Goal: Task Accomplishment & Management: Manage account settings

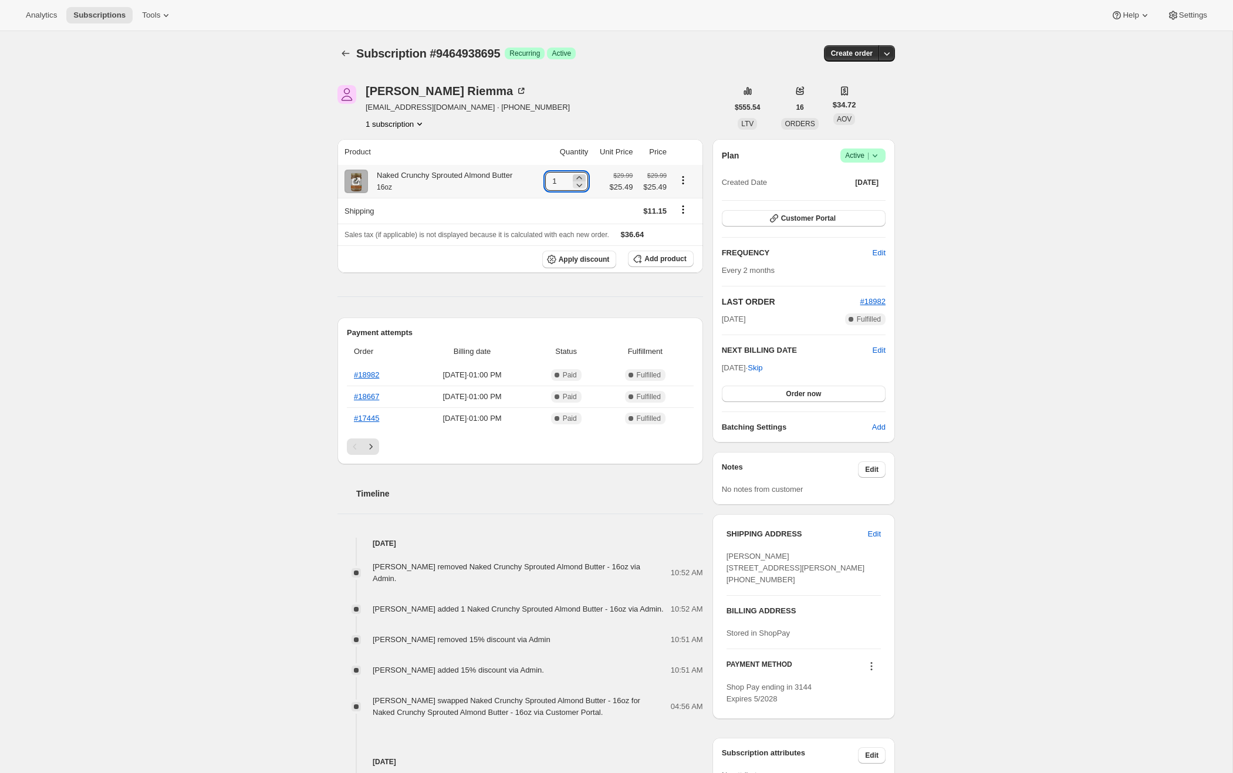
click at [577, 175] on icon at bounding box center [579, 178] width 12 height 12
type input "2"
click at [660, 258] on span "Add product" at bounding box center [665, 258] width 42 height 9
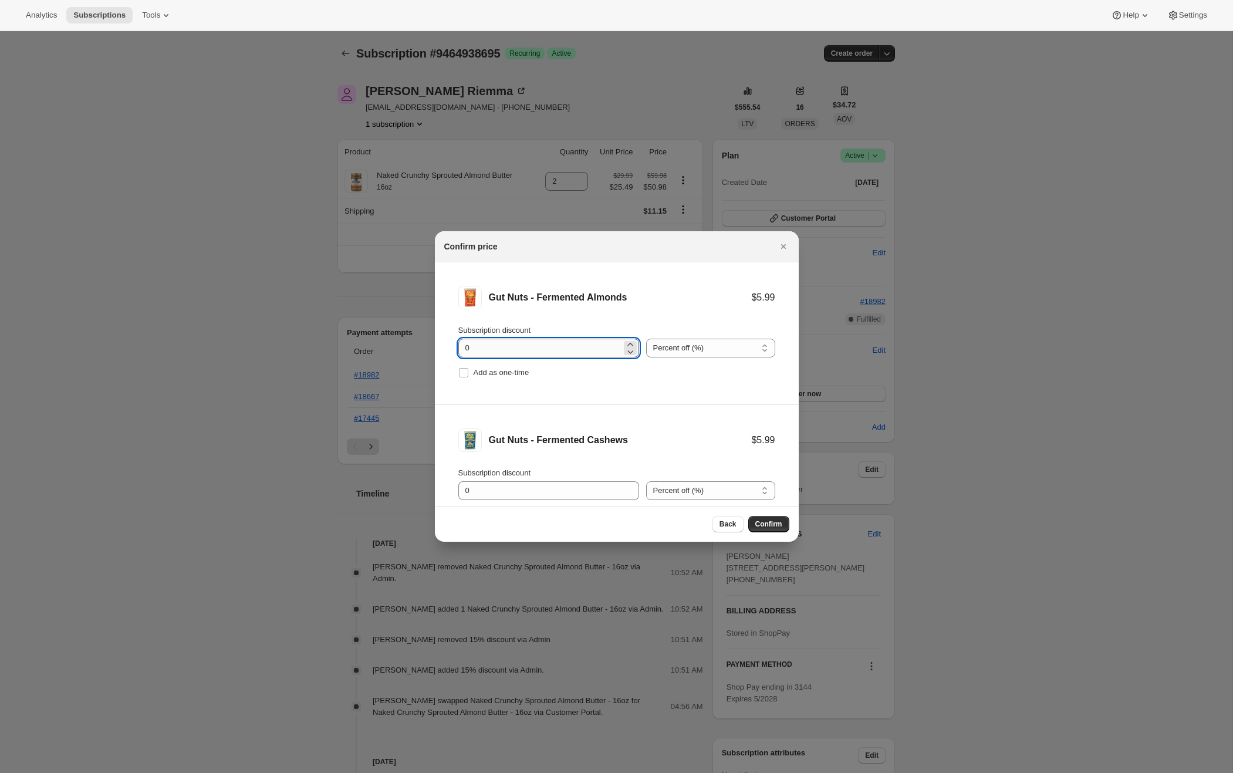
click at [503, 348] on input "0" at bounding box center [539, 347] width 163 height 19
type input "15"
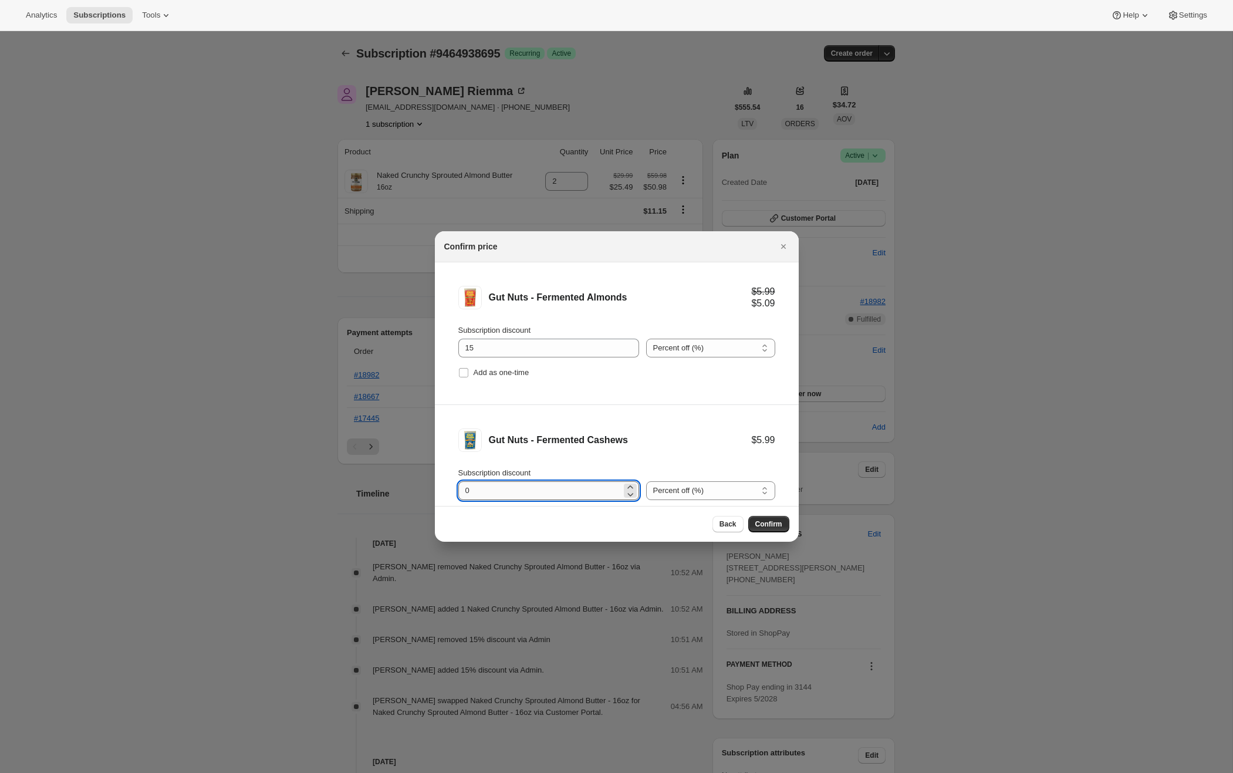
click at [476, 490] on input "0" at bounding box center [539, 490] width 163 height 19
type input "15"
click at [776, 523] on span "Confirm" at bounding box center [768, 523] width 27 height 9
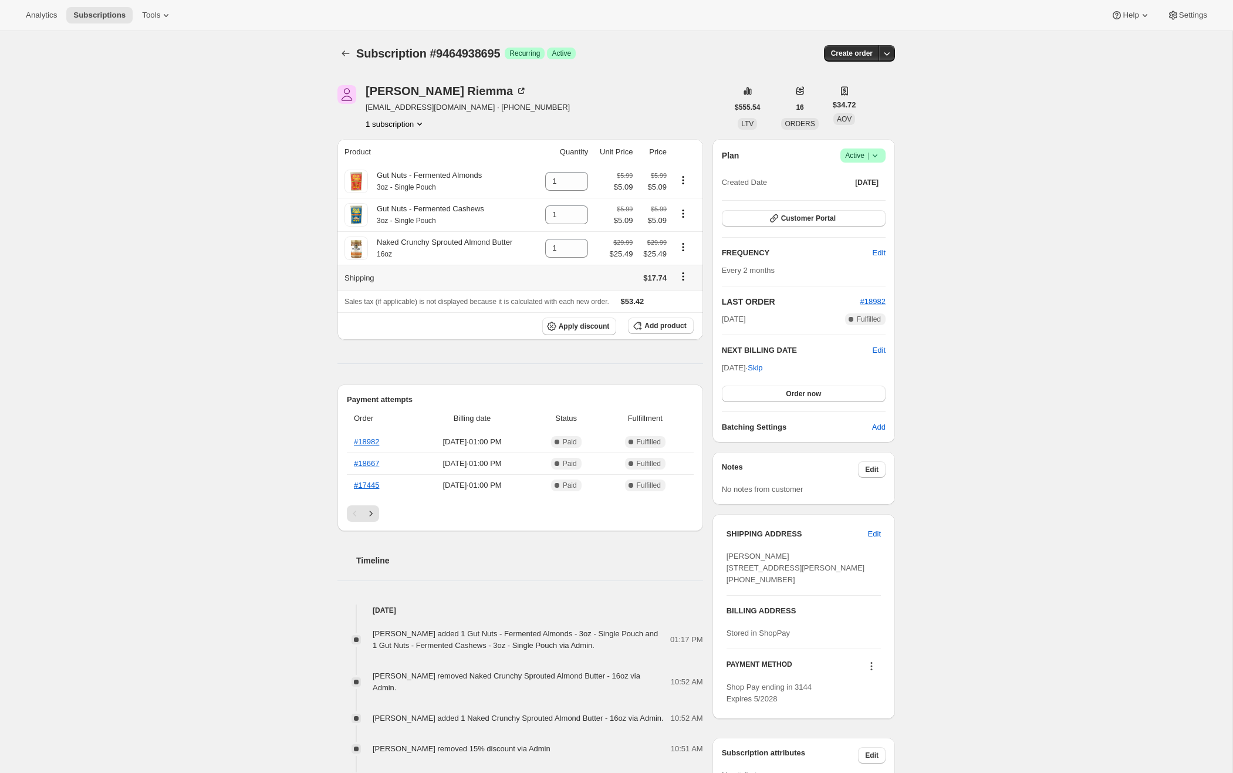
click at [685, 276] on icon "Shipping actions" at bounding box center [683, 276] width 12 height 12
click at [681, 300] on span "Edit shipping rate" at bounding box center [682, 299] width 59 height 9
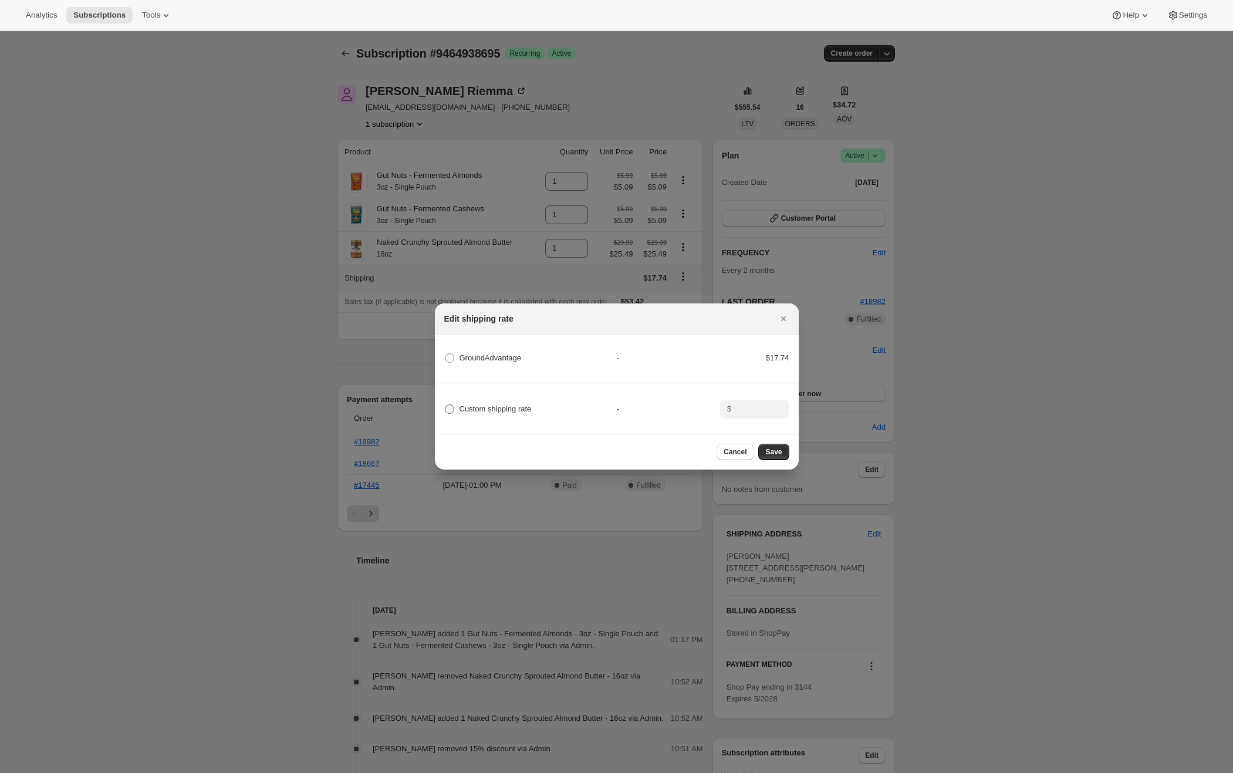
click at [494, 409] on span "Custom shipping rate" at bounding box center [495, 408] width 72 height 9
click at [445, 405] on input "Custom shipping rate" at bounding box center [445, 404] width 1 height 1
radio input "true"
click at [736, 451] on span "Cancel" at bounding box center [734, 451] width 23 height 9
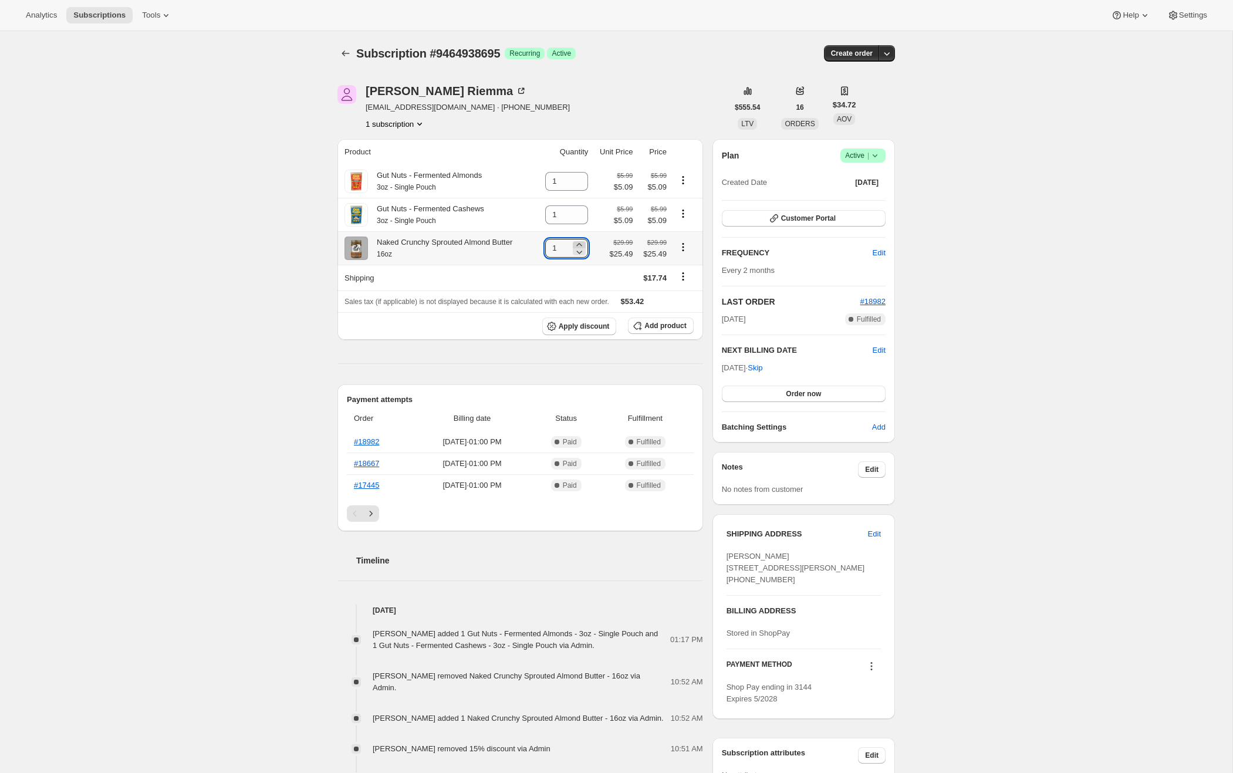
click at [579, 243] on icon at bounding box center [579, 245] width 12 height 12
type input "2"
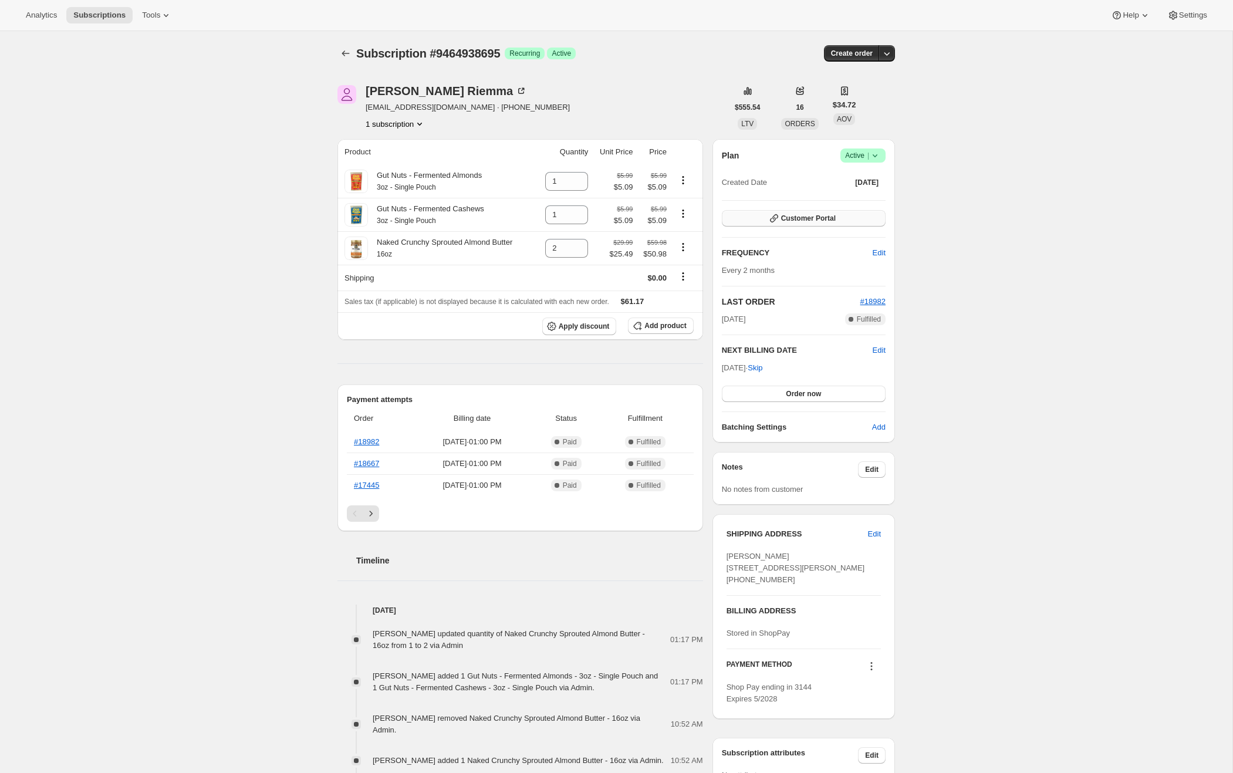
click at [814, 216] on span "Customer Portal" at bounding box center [808, 218] width 55 height 9
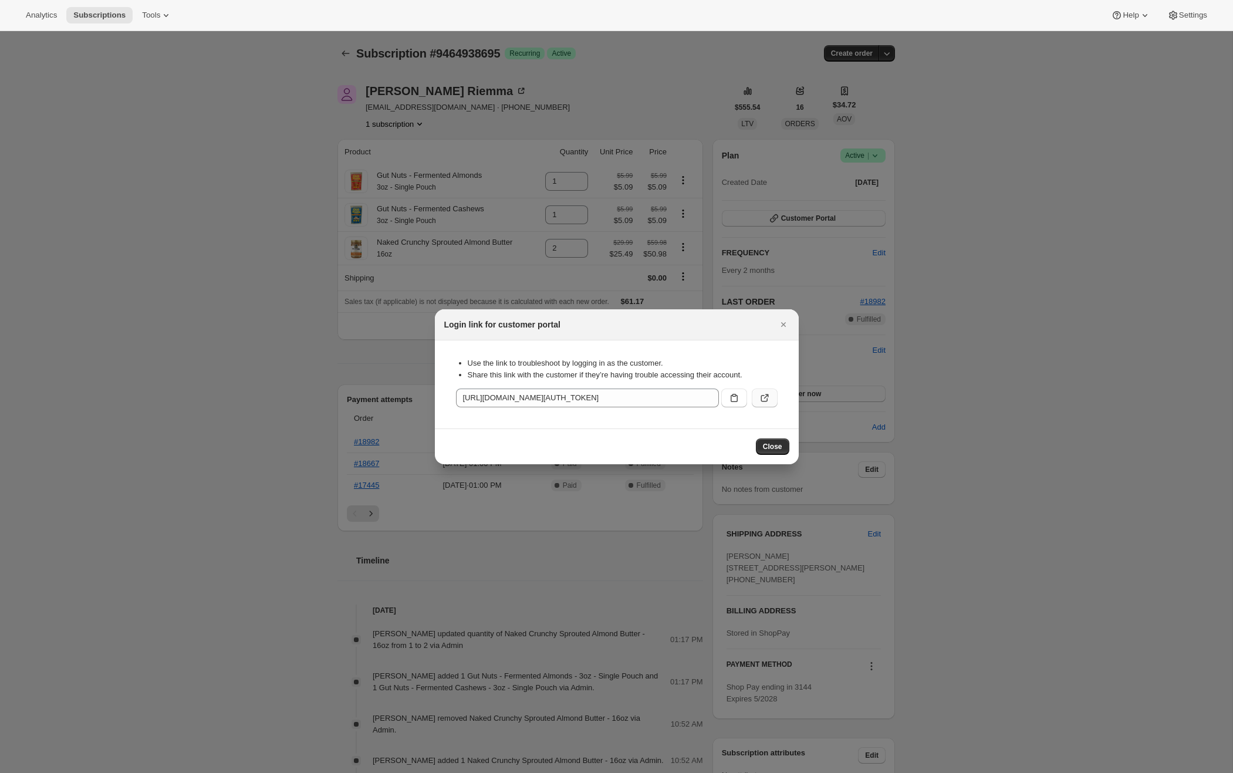
click at [764, 398] on icon ":rkc:" at bounding box center [765, 398] width 12 height 12
click at [776, 445] on span "Close" at bounding box center [772, 446] width 19 height 9
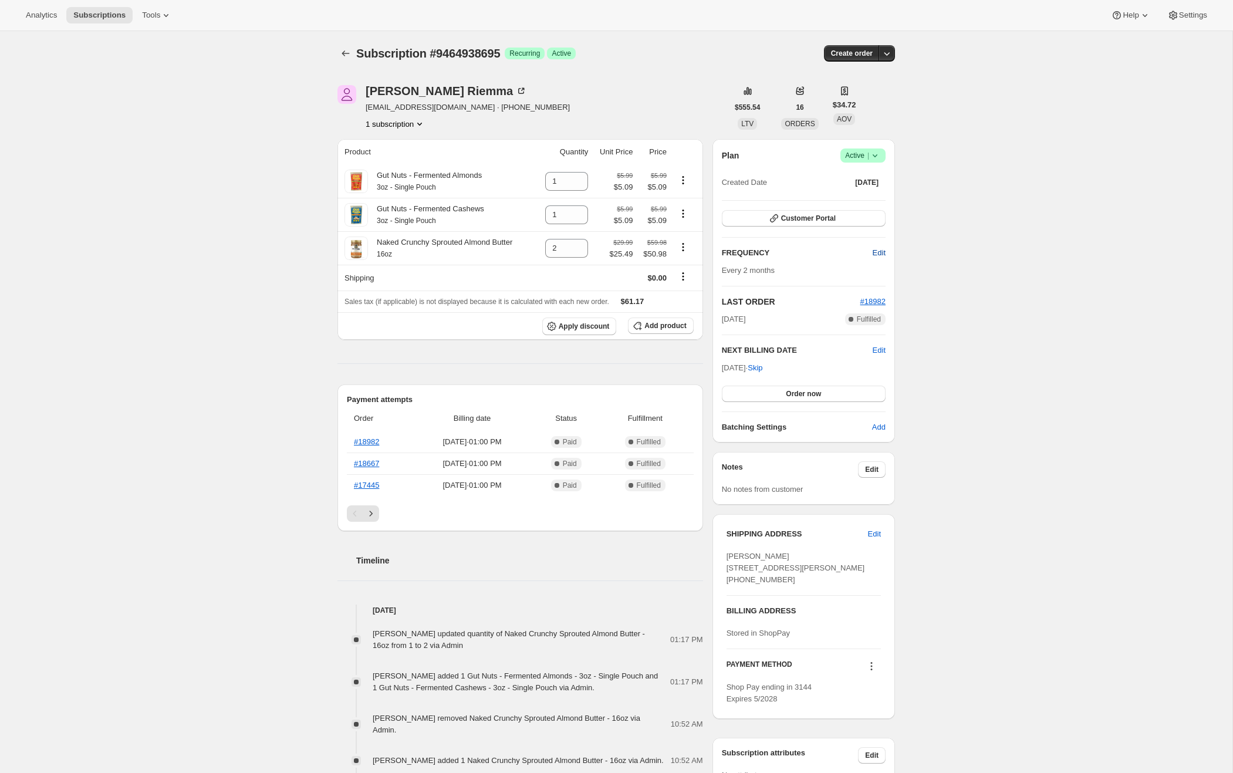
click at [874, 250] on span "Edit" at bounding box center [878, 253] width 13 height 12
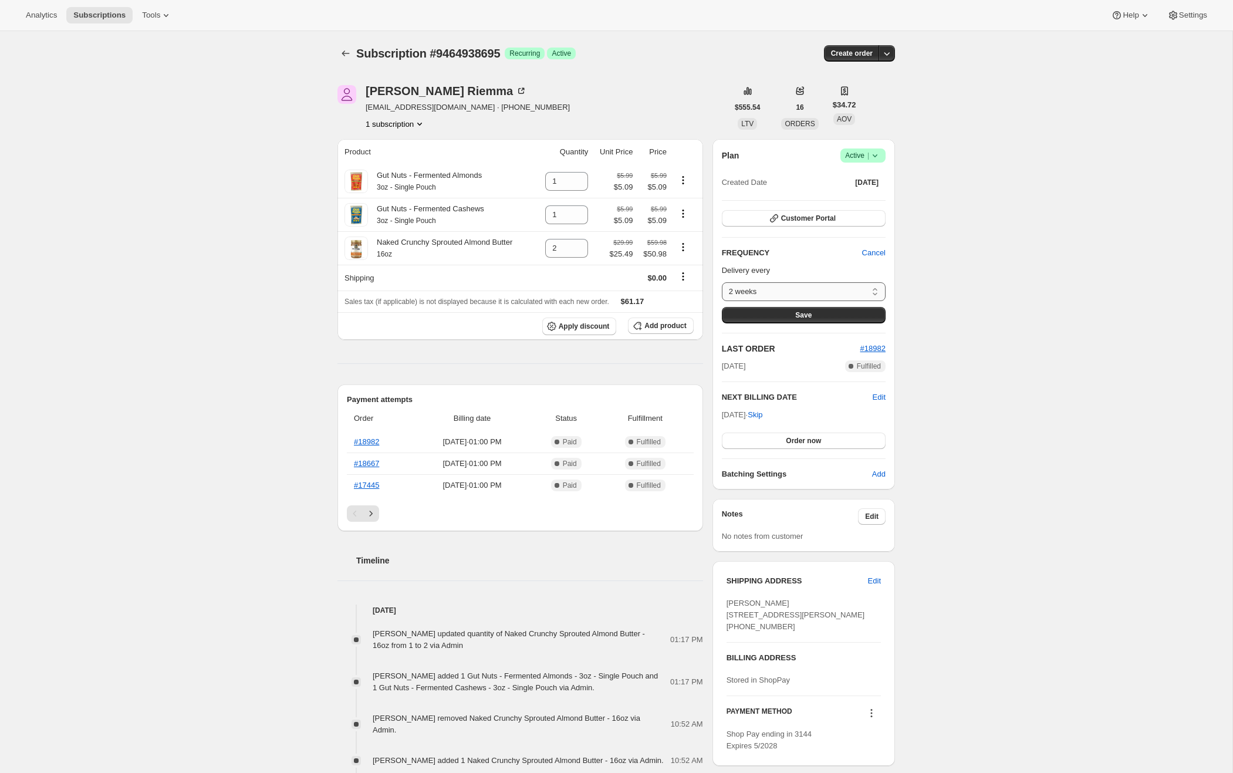
click at [877, 289] on select "2 weeks 6 weeks 1 month 2 months Custom..." at bounding box center [804, 291] width 164 height 19
select select "custom"
click at [722, 282] on select "2 weeks 6 weeks 1 month 2 months Custom..." at bounding box center [804, 291] width 164 height 19
select select "MONTH"
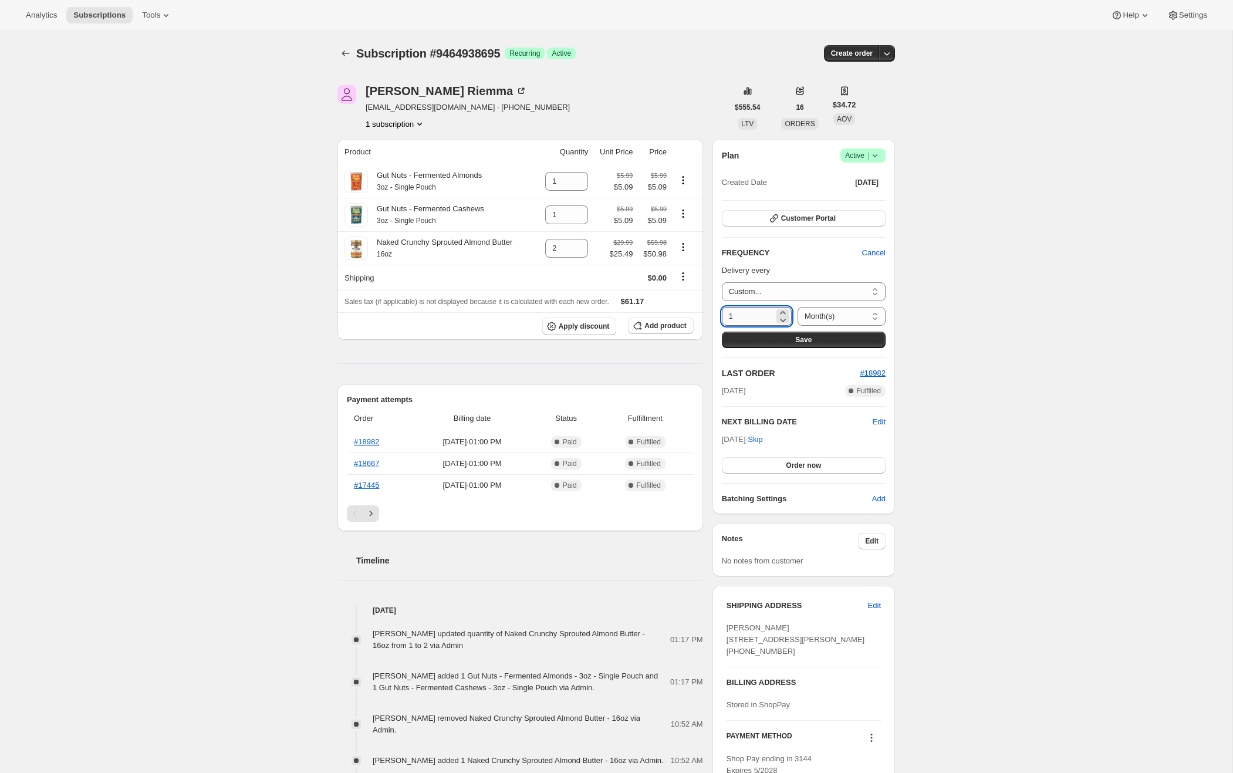
click at [750, 319] on input "1" at bounding box center [748, 316] width 52 height 19
click at [778, 312] on icon at bounding box center [783, 313] width 12 height 12
type input "4"
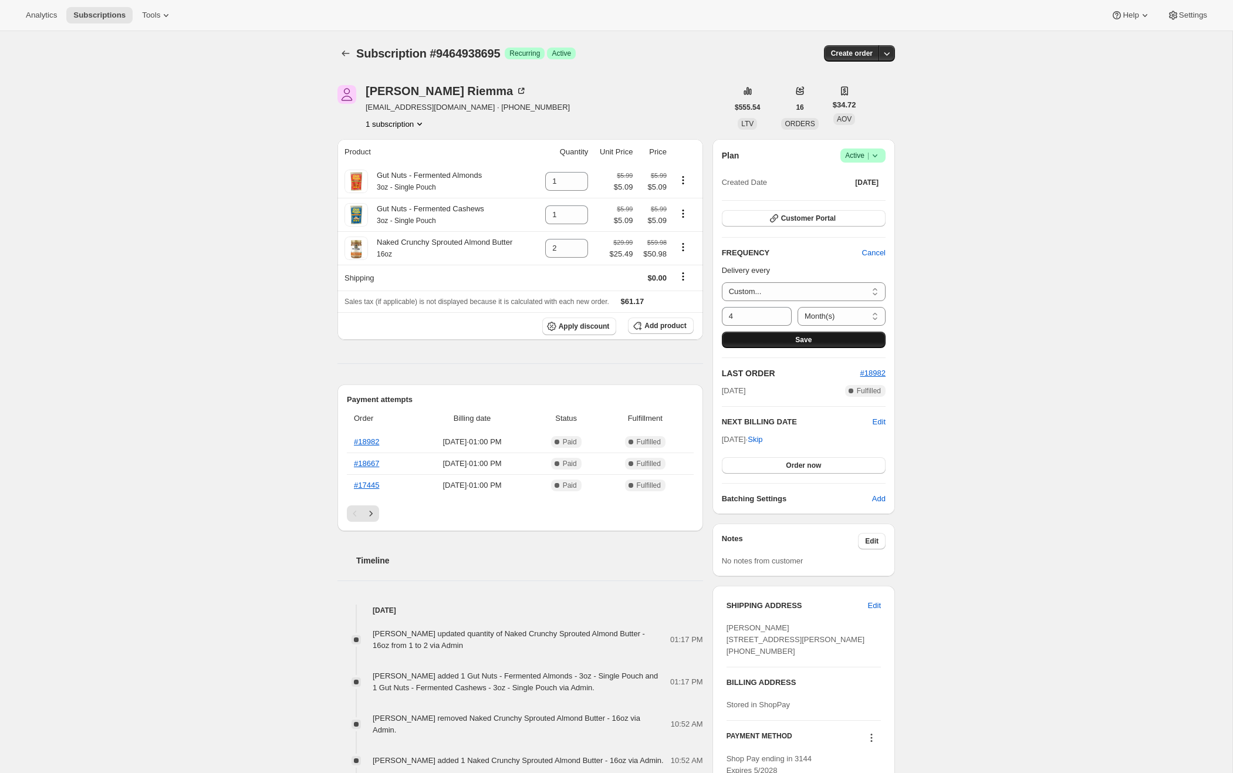
click at [794, 340] on button "Save" at bounding box center [804, 339] width 164 height 16
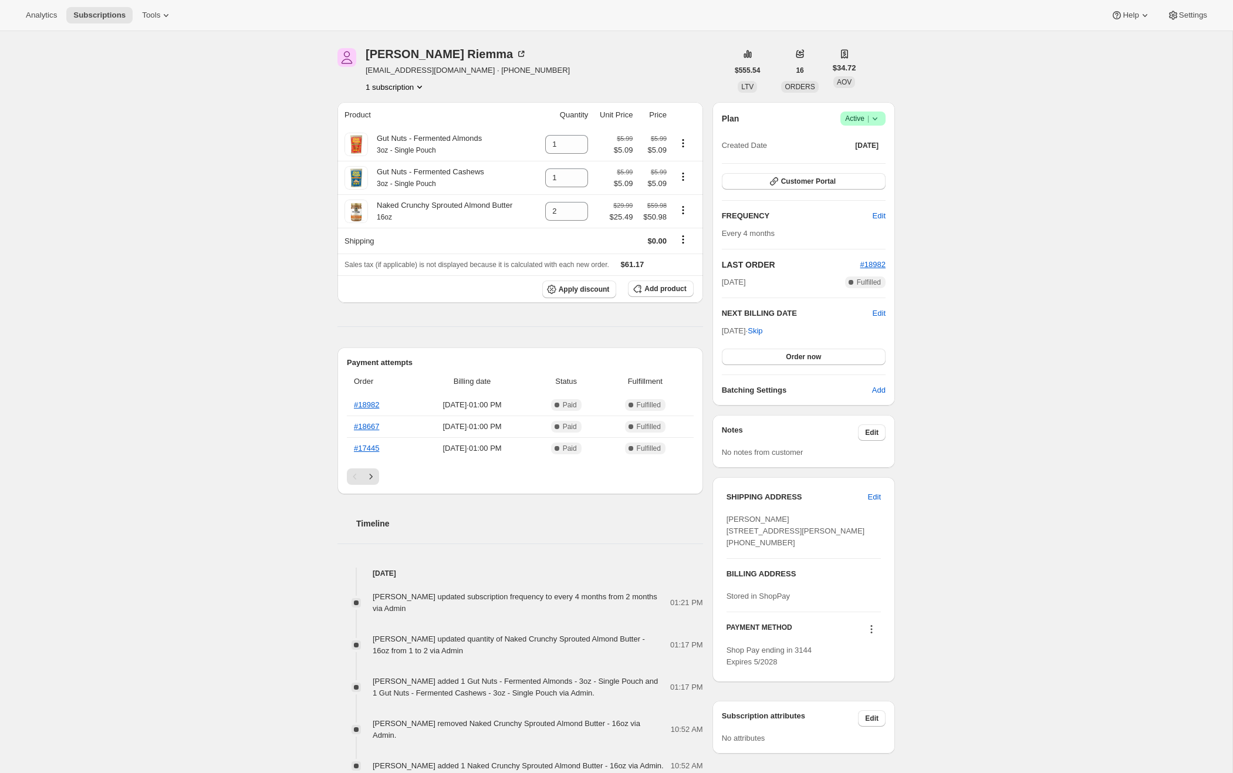
scroll to position [185, 0]
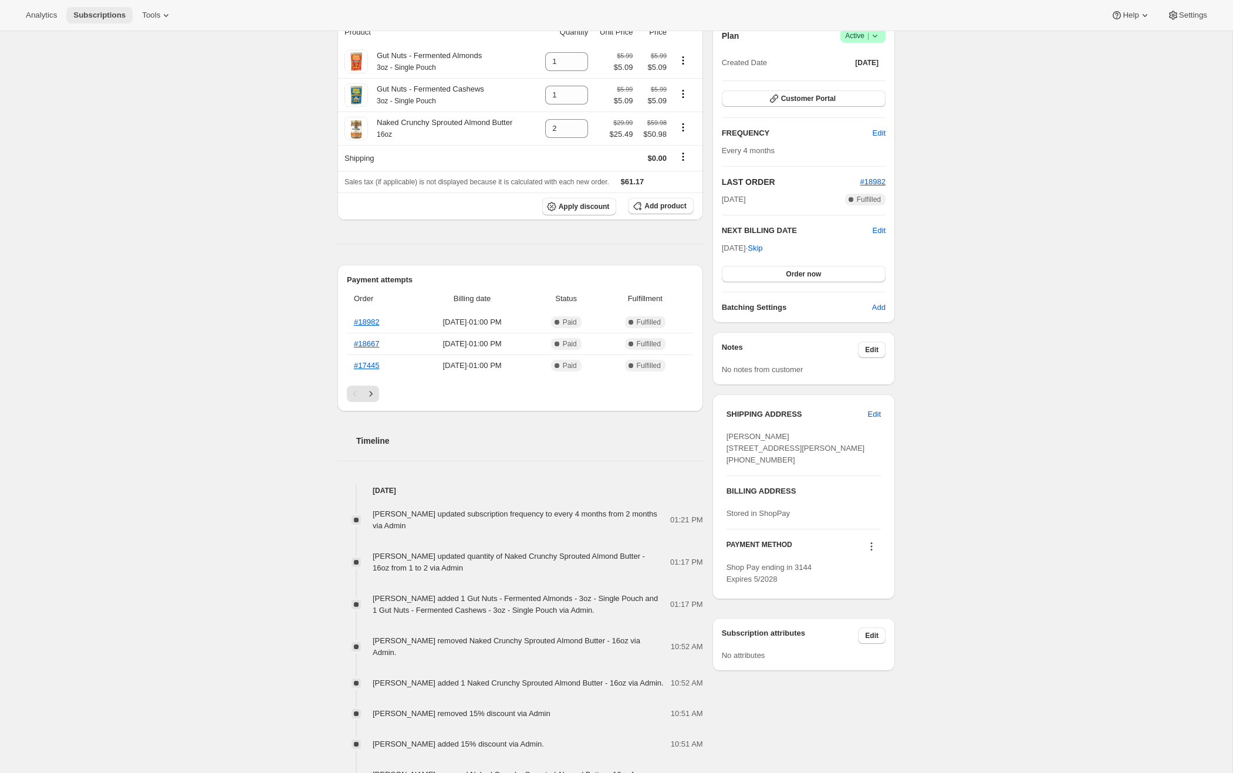
click at [107, 9] on button "Subscriptions" at bounding box center [99, 15] width 66 height 16
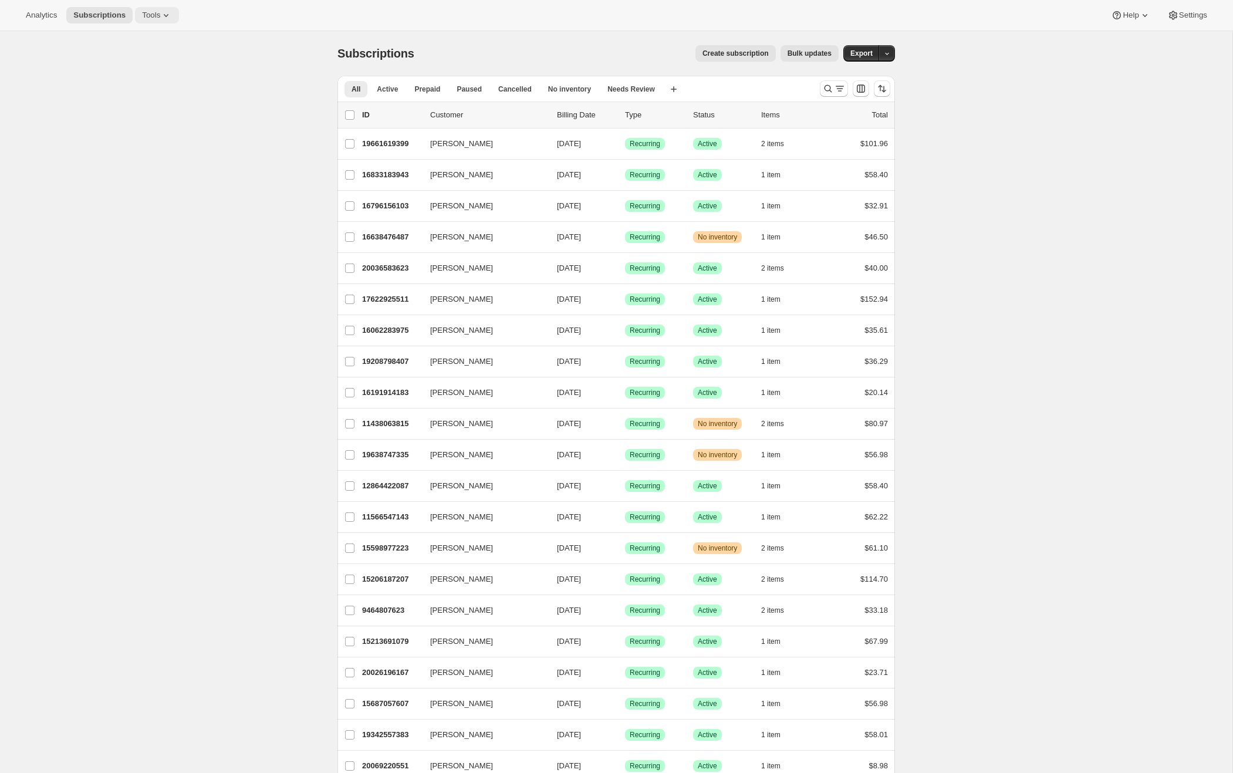
click at [148, 15] on span "Tools" at bounding box center [151, 15] width 18 height 9
click at [147, 32] on button "Subscription Plans" at bounding box center [157, 39] width 126 height 19
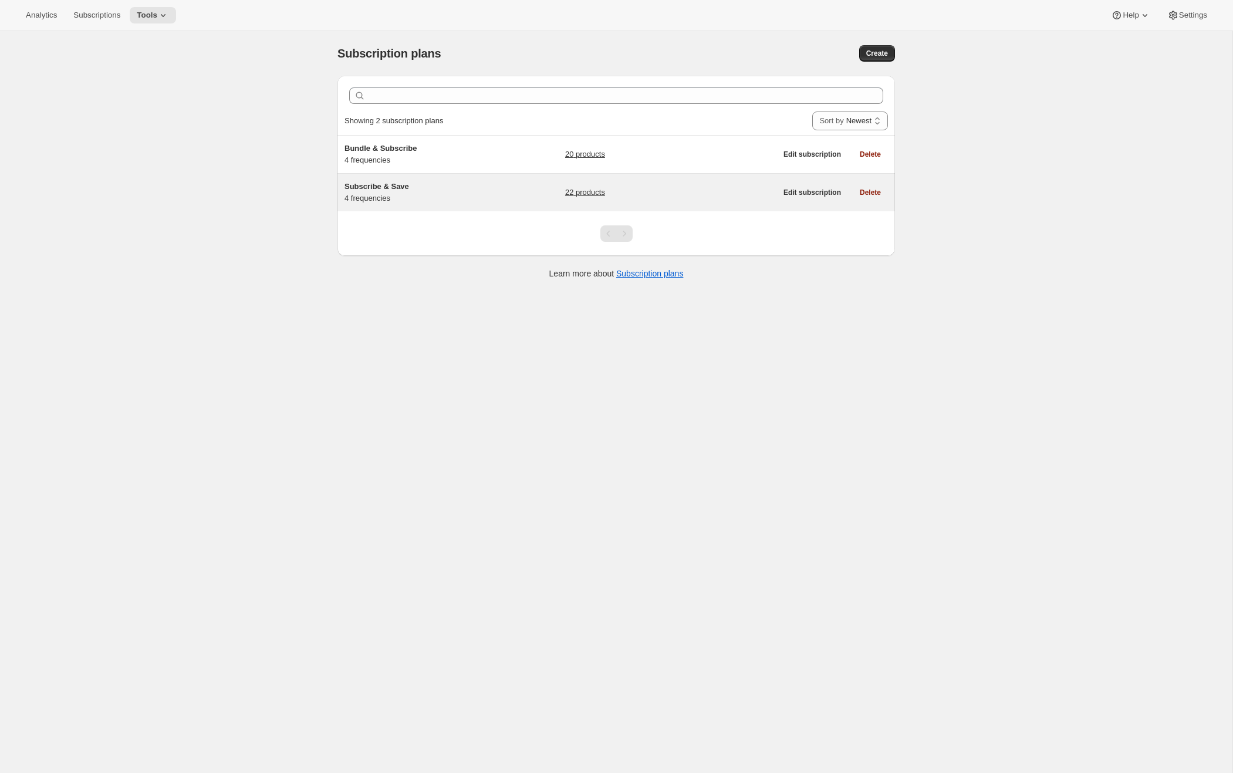
click at [377, 186] on span "Subscribe & Save" at bounding box center [376, 186] width 65 height 9
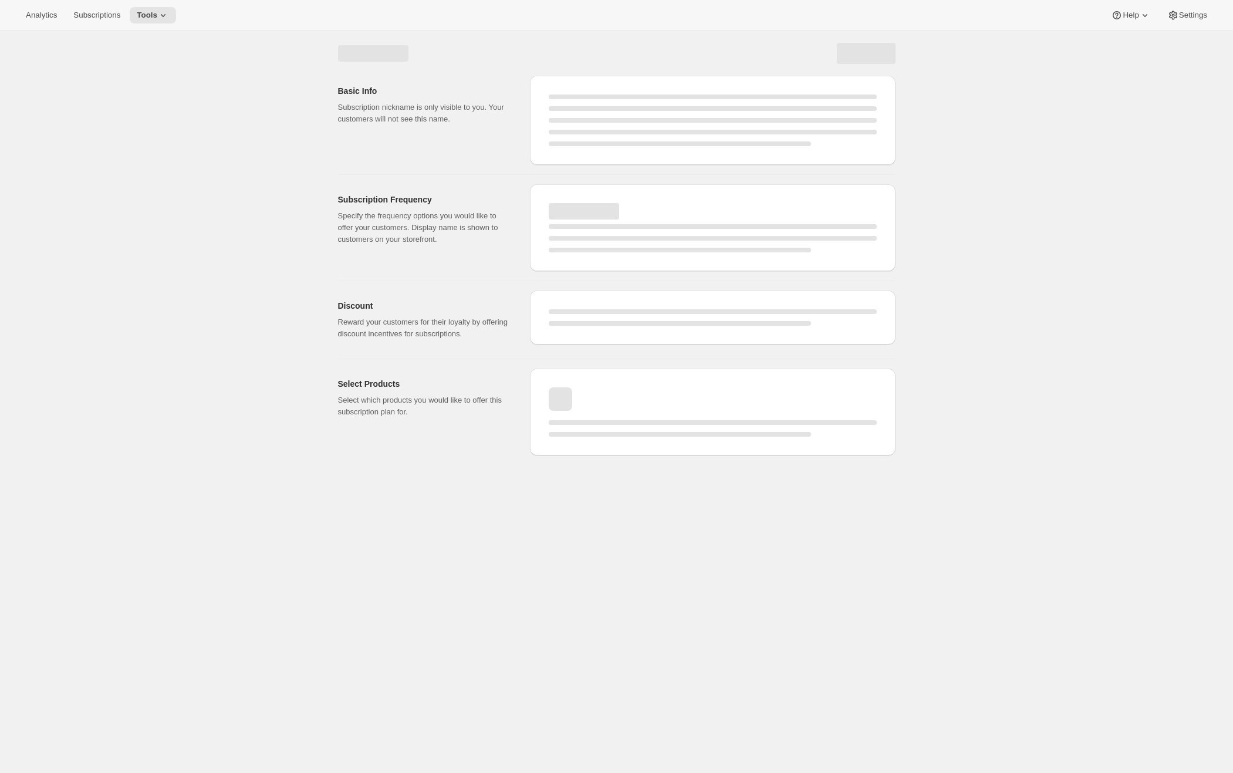
select select "WEEK"
select select "MONTH"
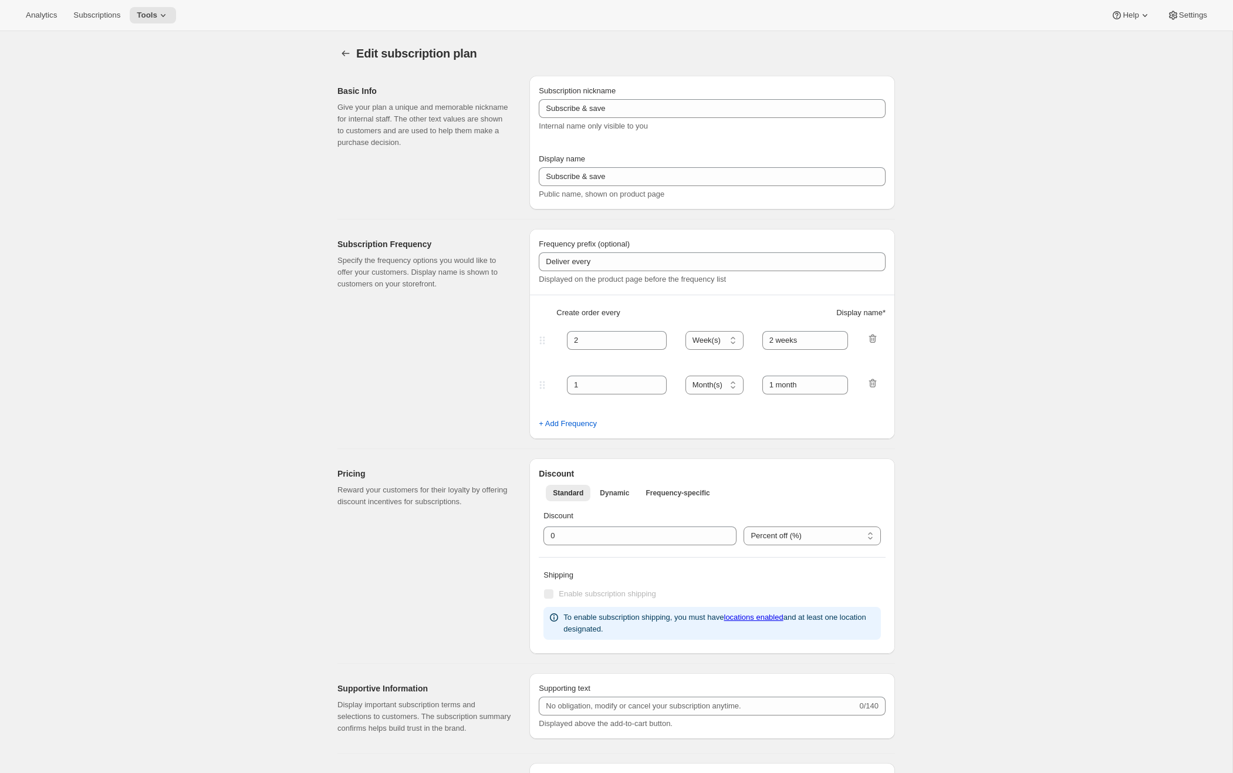
type input "Subscribe & Save"
type input "15"
select select "WEEK"
select select "MONTH"
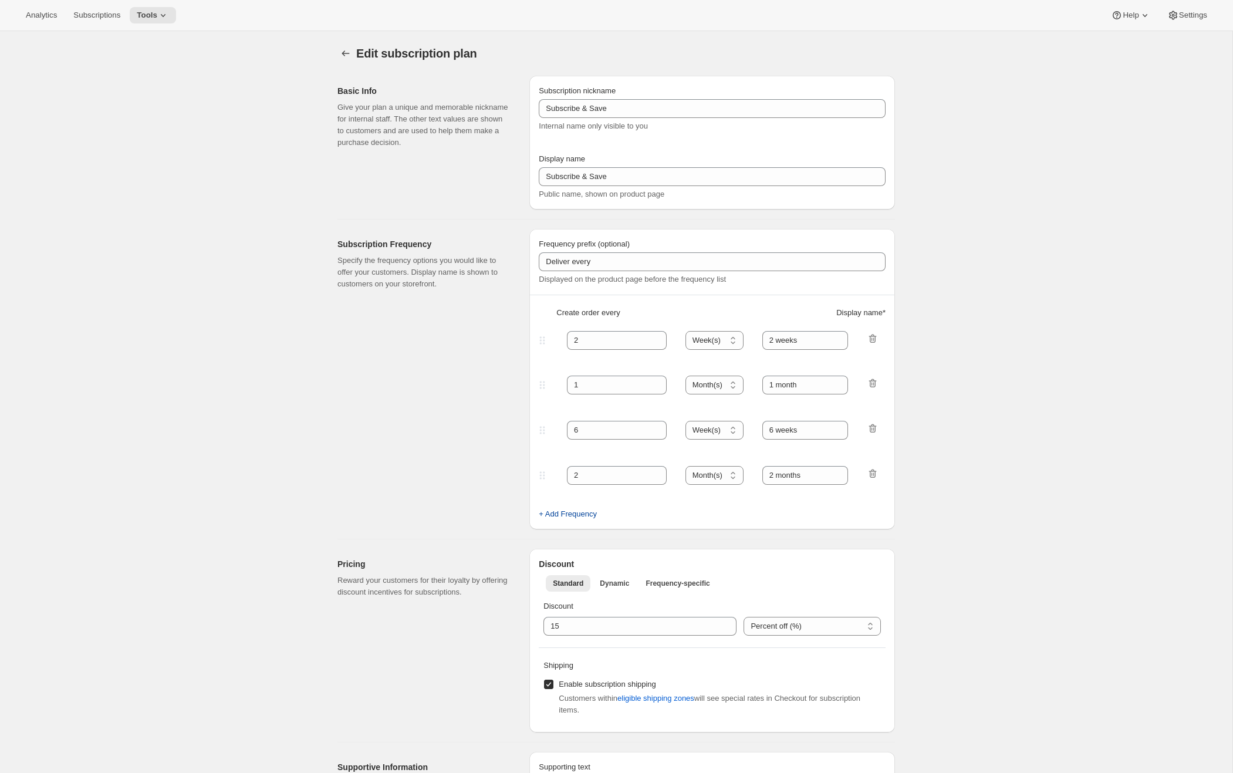
click at [571, 514] on span "+ Add Frequency" at bounding box center [568, 514] width 58 height 12
select select "MONTH"
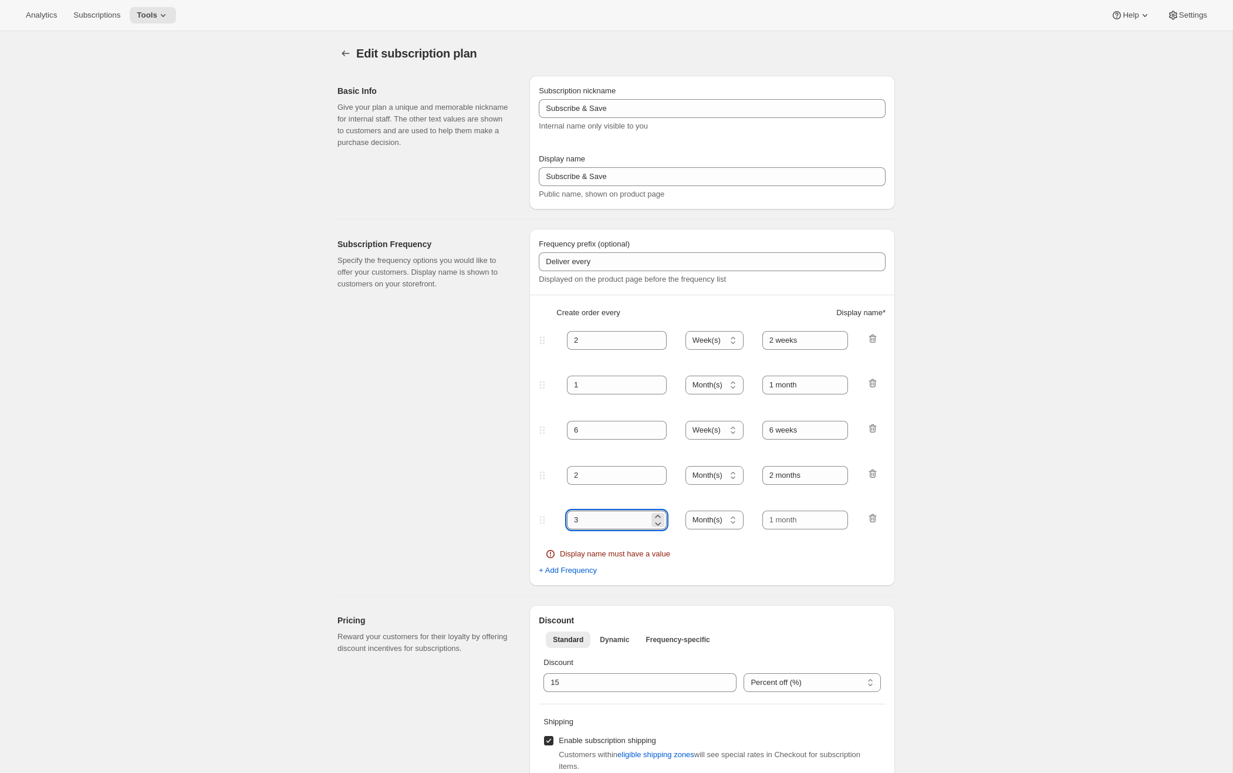
click at [599, 524] on input "3" at bounding box center [608, 519] width 82 height 19
click at [582, 570] on span "+ Add Frequency" at bounding box center [568, 570] width 58 height 12
select select "MONTH"
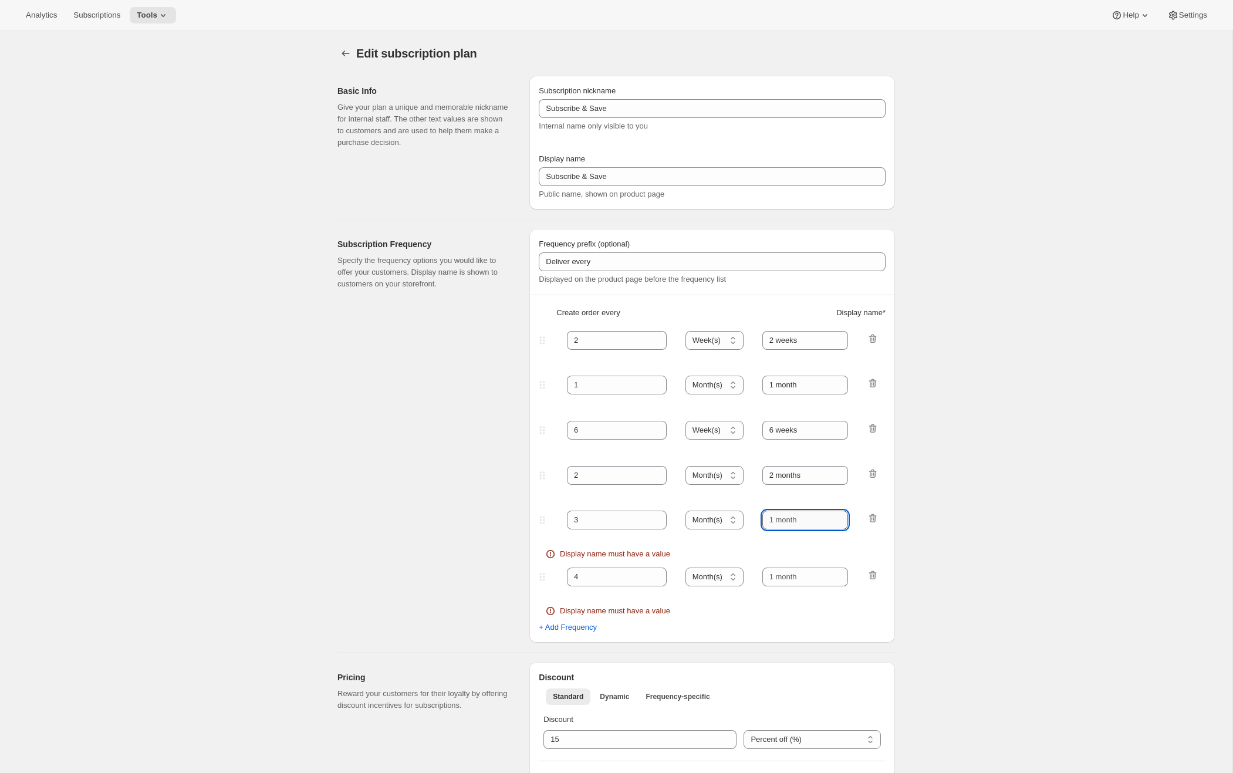
click at [804, 519] on input "text" at bounding box center [805, 519] width 86 height 19
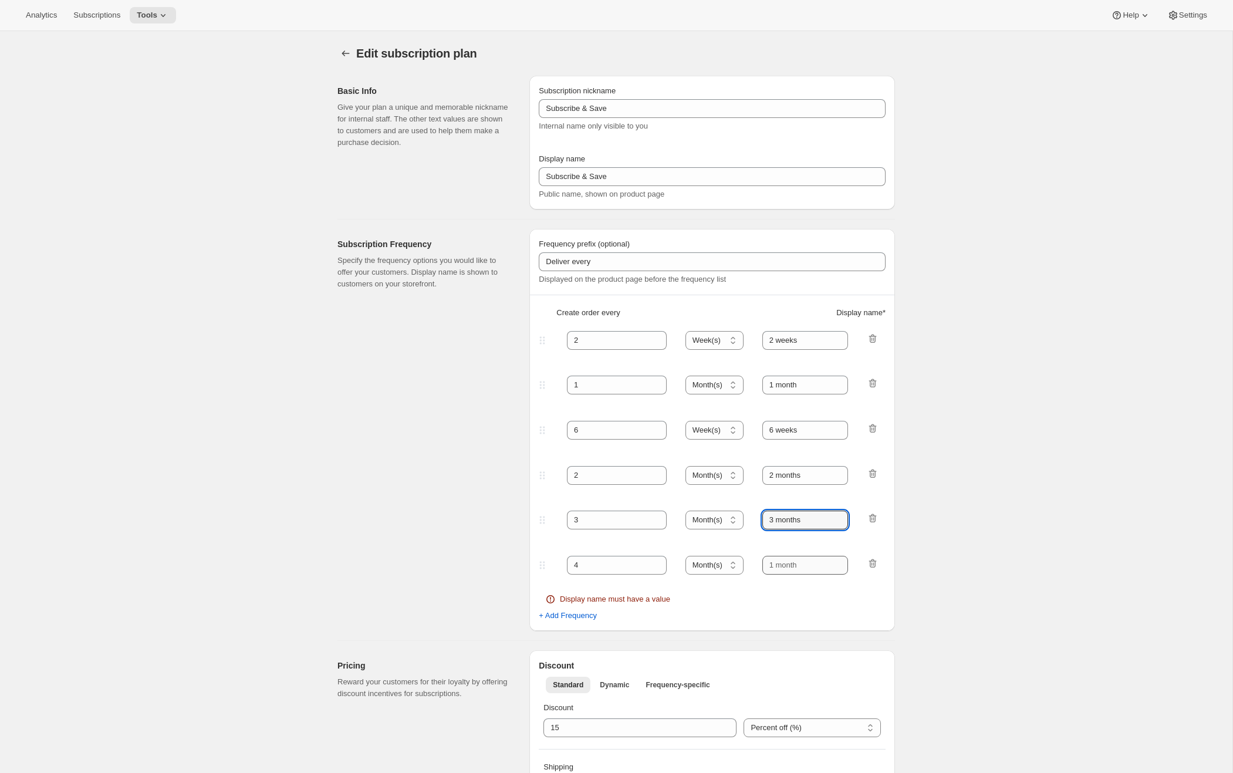
type input "3 months"
click at [802, 566] on input "text" at bounding box center [805, 565] width 86 height 19
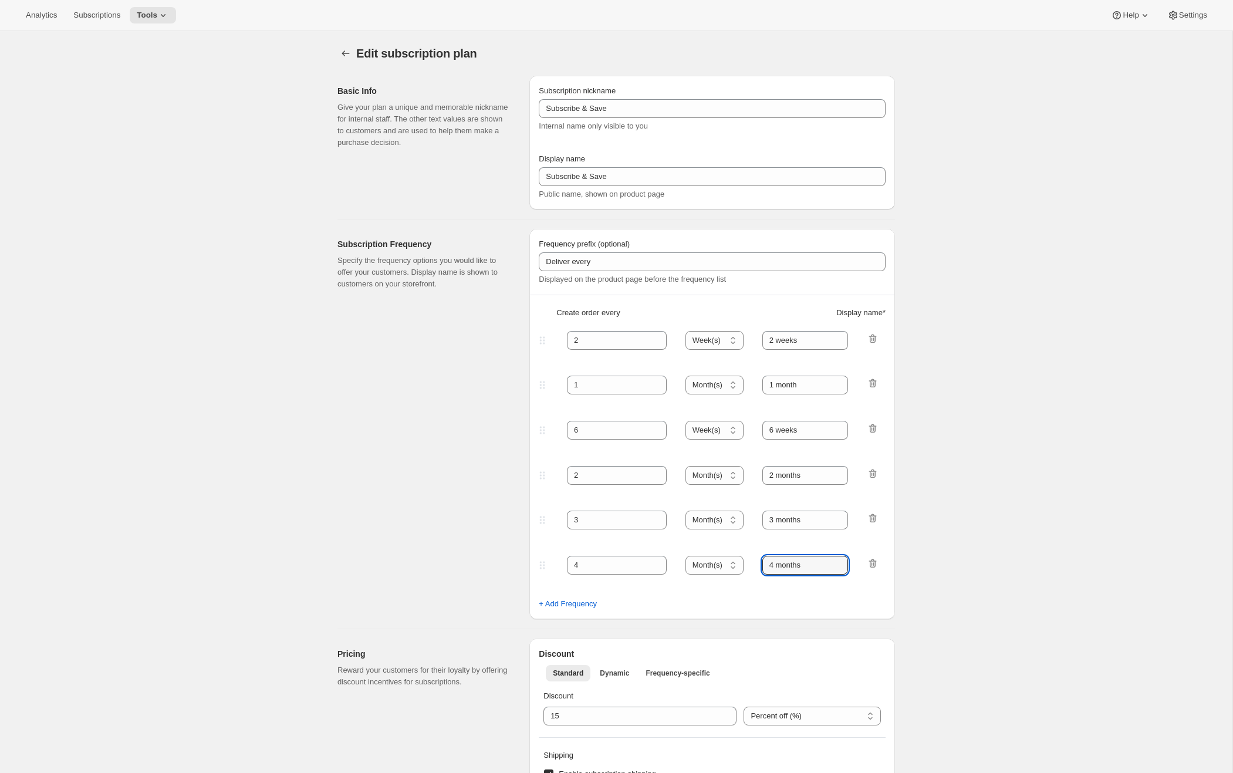
type input "4 months"
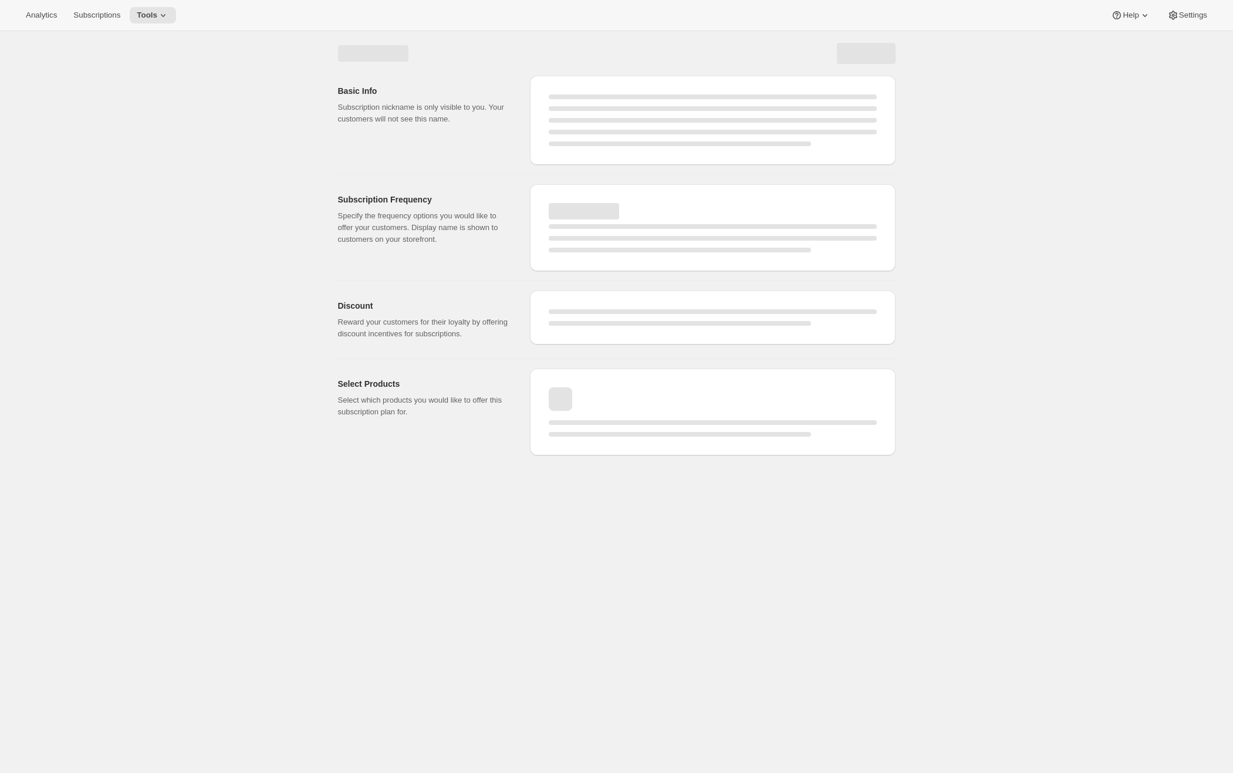
select select "WEEK"
select select "MONTH"
select select "WEEK"
select select "MONTH"
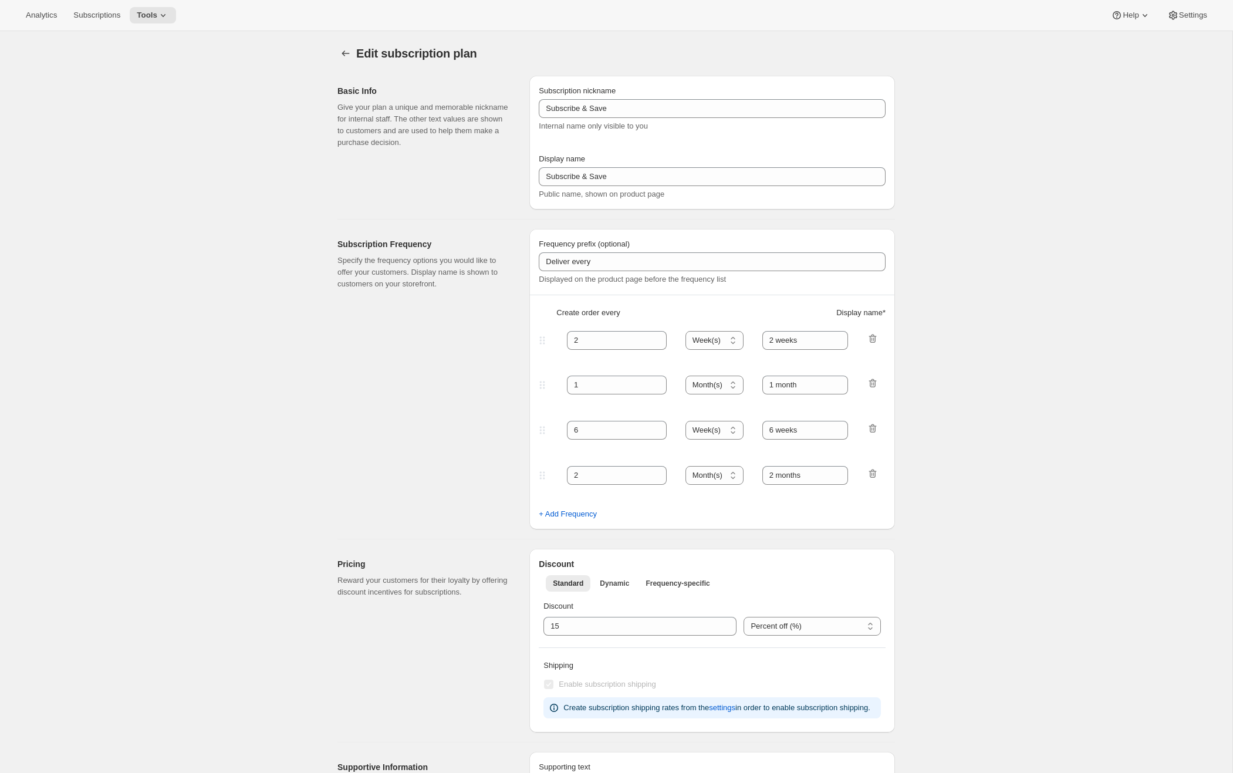
select select "MONTH"
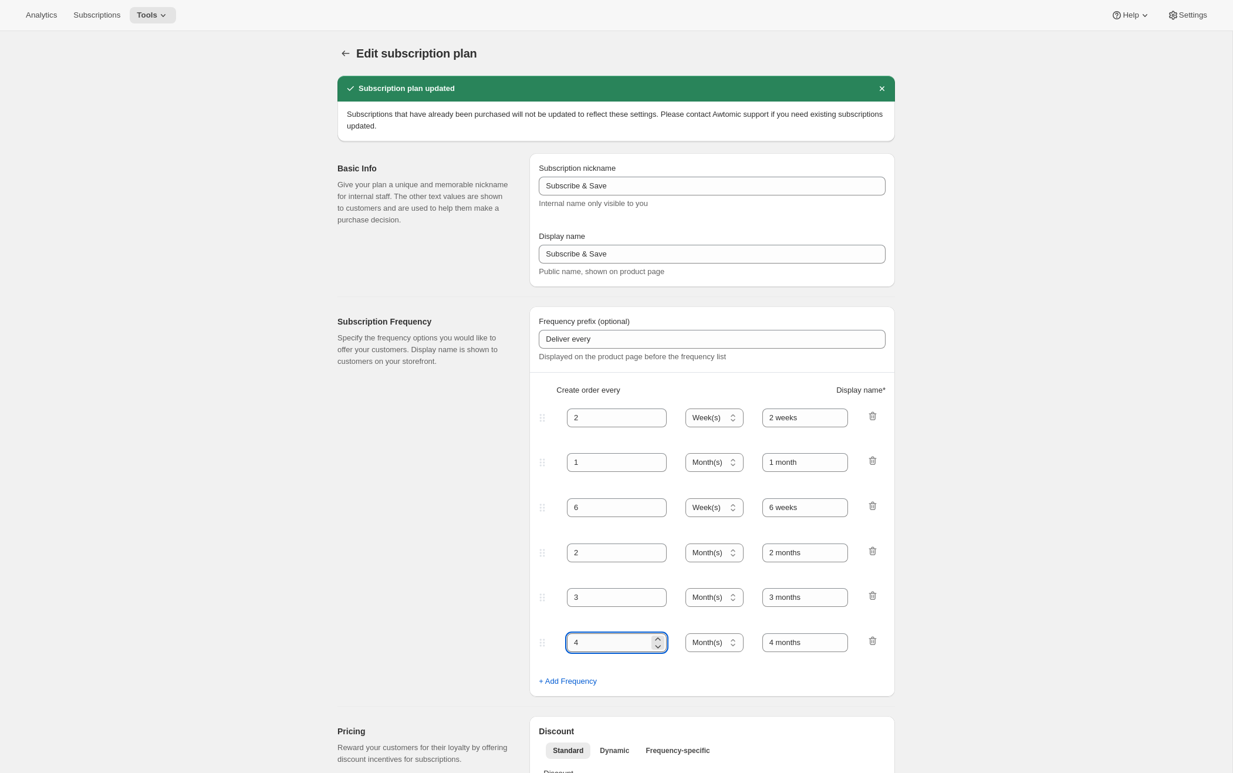
click at [607, 639] on input "4" at bounding box center [608, 642] width 82 height 19
click at [698, 686] on div "+ Add Frequency" at bounding box center [712, 681] width 347 height 12
click at [600, 644] on input "4.5" at bounding box center [608, 642] width 82 height 19
type input "4"
click at [683, 675] on div "+ Add Frequency" at bounding box center [712, 681] width 347 height 12
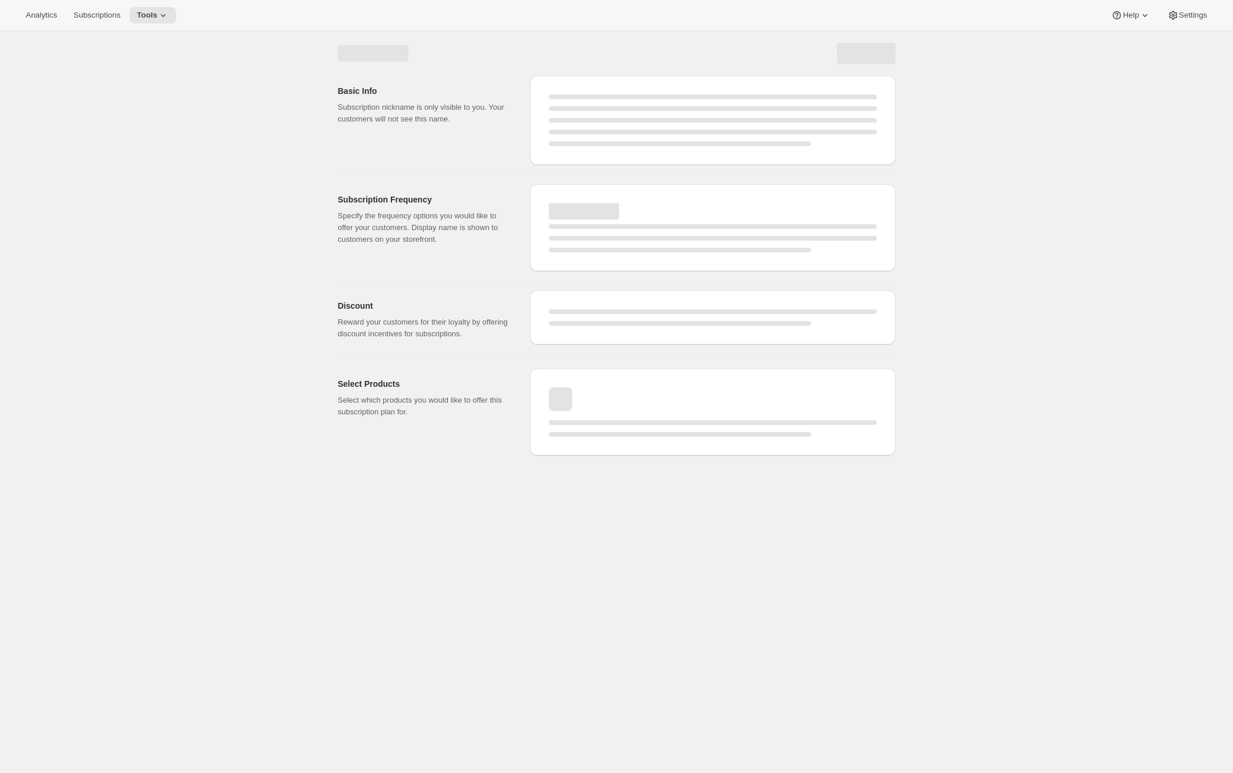
select select "WEEK"
select select "MONTH"
select select "WEEK"
select select "MONTH"
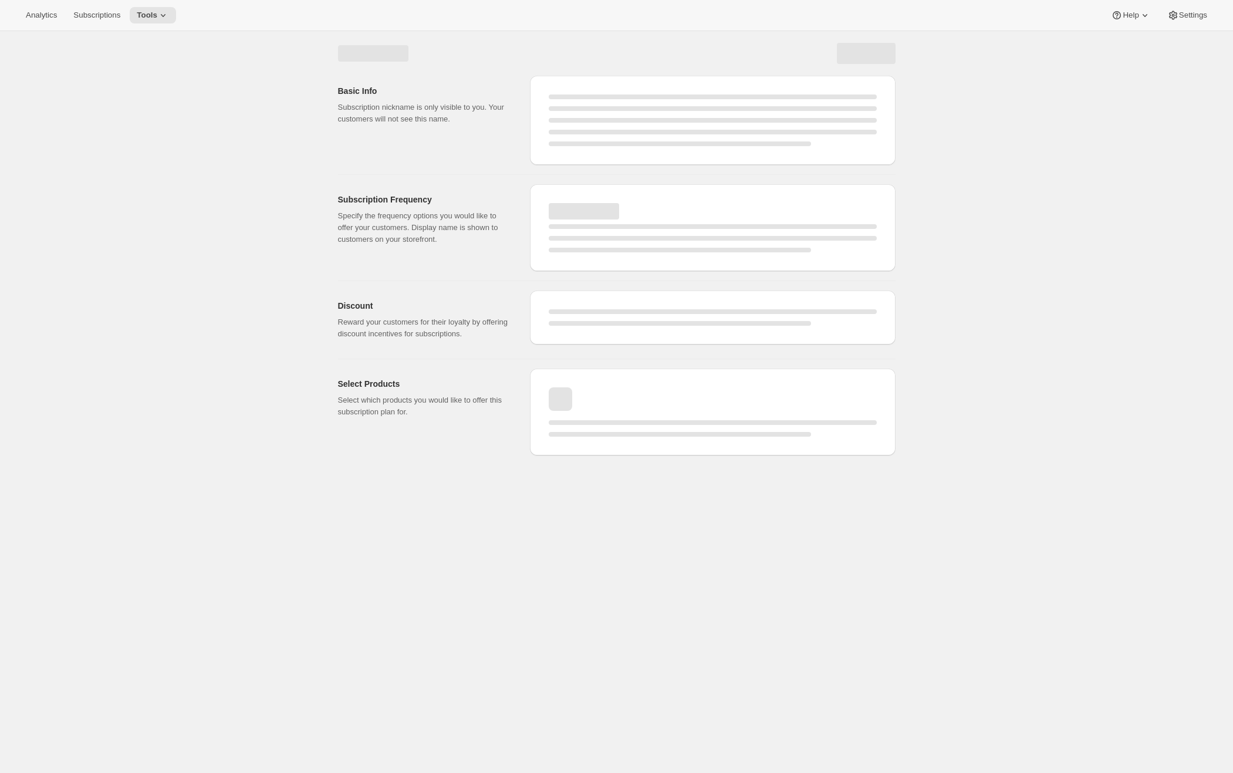
select select "MONTH"
